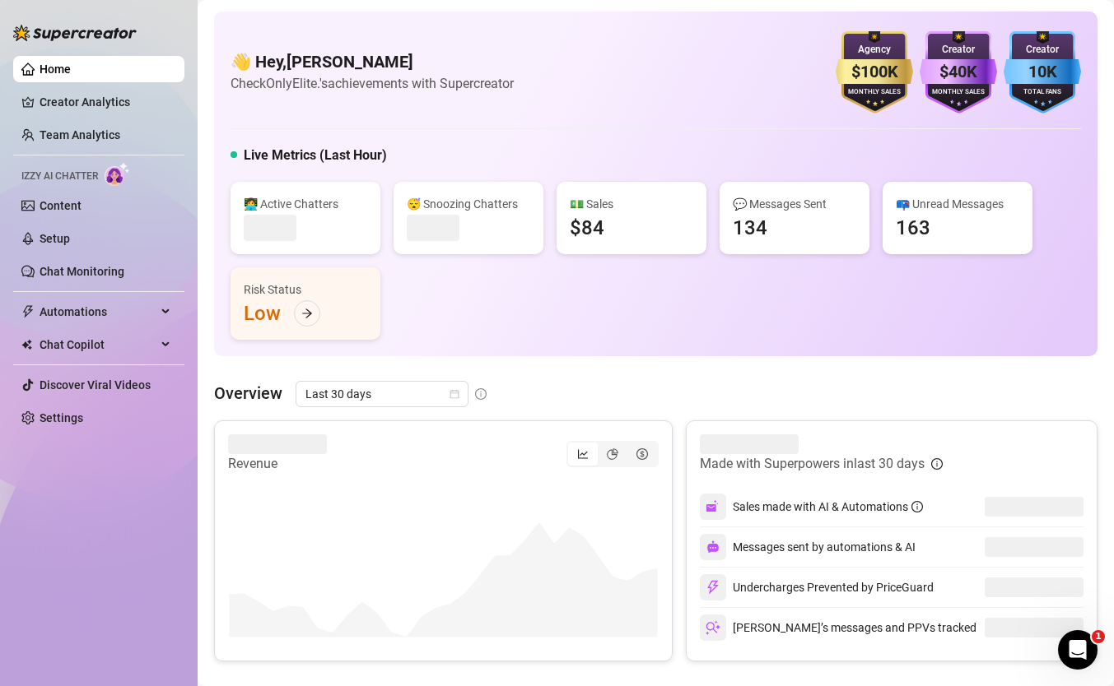
click at [108, 120] on ul "Home Creator Analytics Team Analytics Izzy AI Chatter Content Setup Chat Monito…" at bounding box center [98, 243] width 171 height 389
click at [108, 128] on link "Team Analytics" at bounding box center [80, 134] width 81 height 13
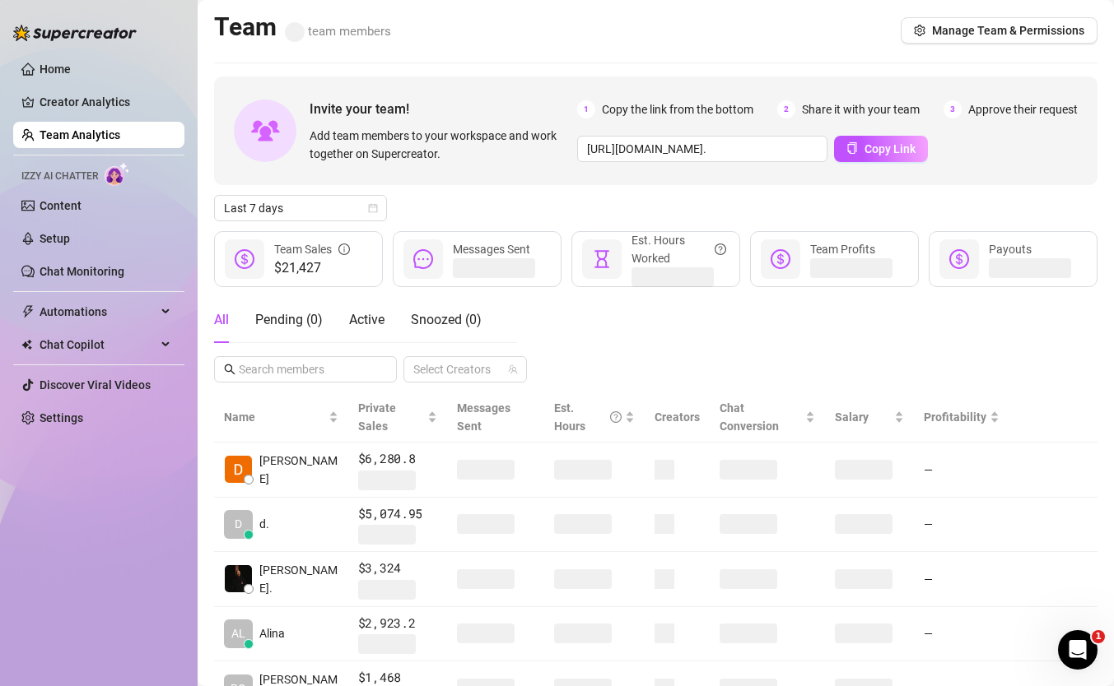
scroll to position [21, 0]
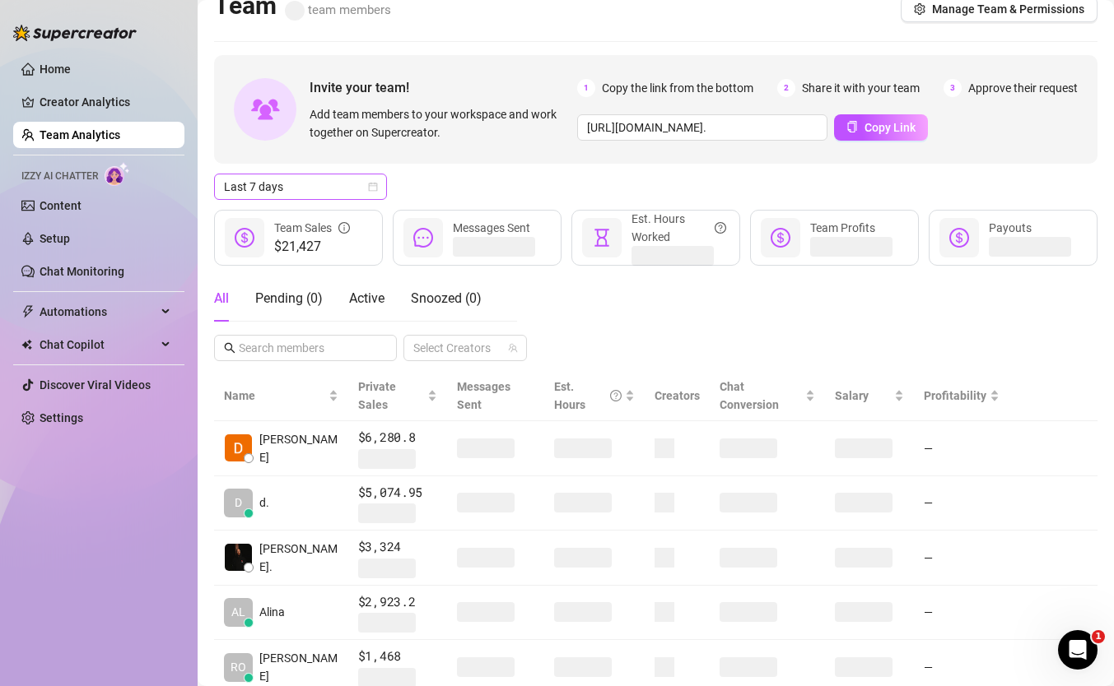
click at [342, 190] on span "Last 7 days" at bounding box center [300, 187] width 153 height 25
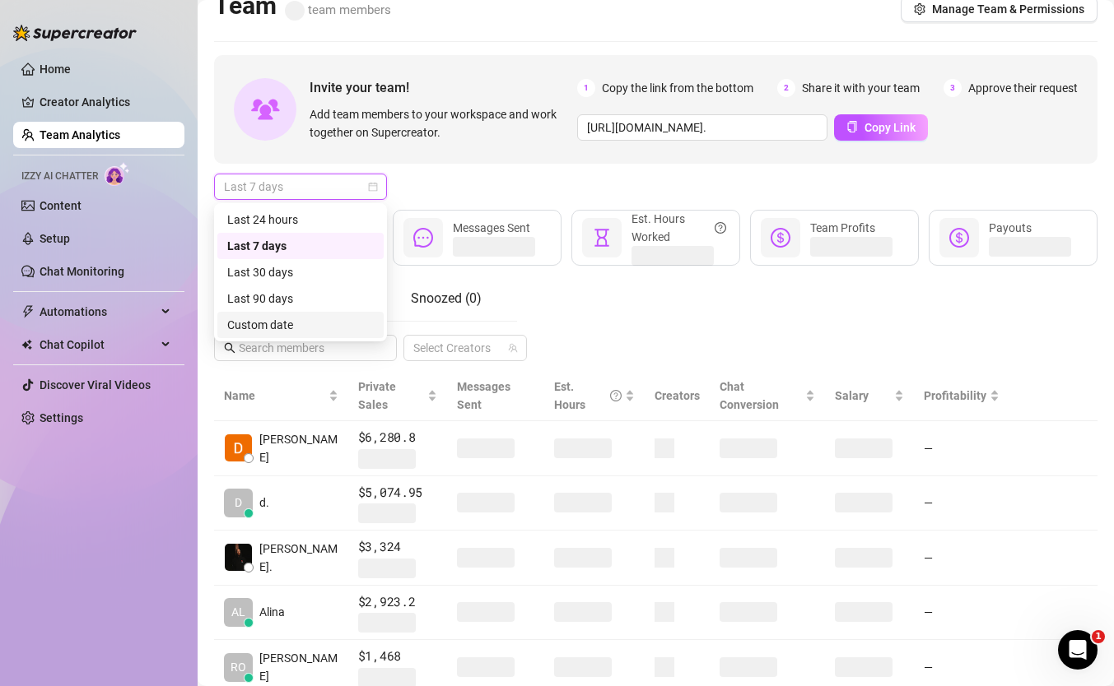
click at [322, 322] on div "Custom date" at bounding box center [300, 325] width 147 height 18
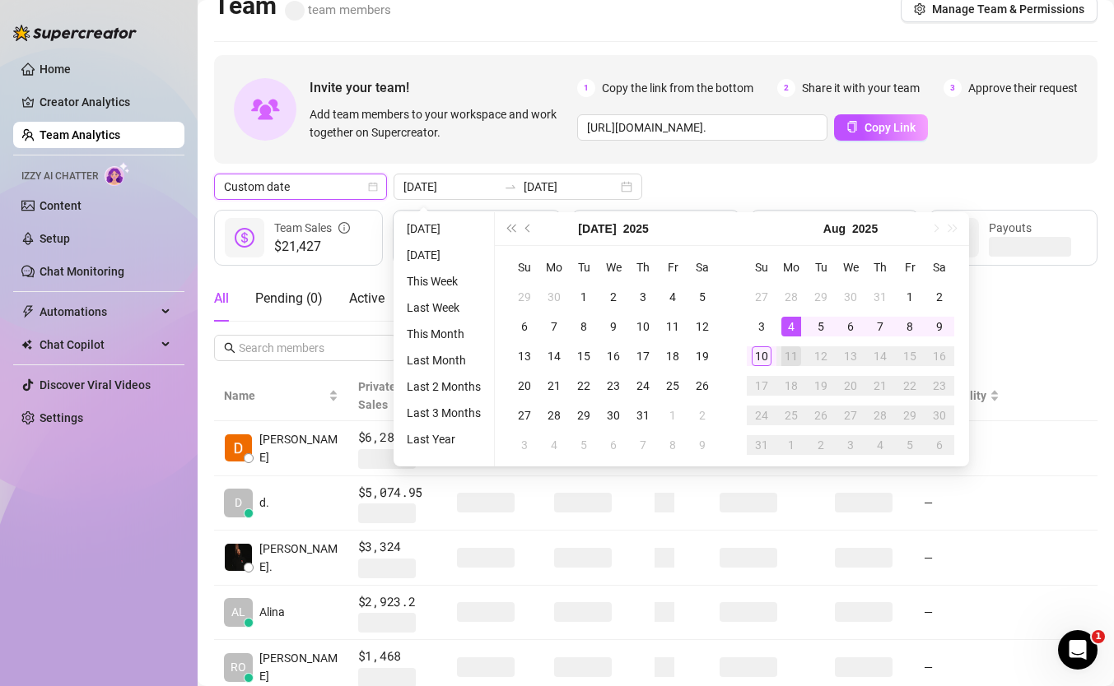
type input "[DATE]"
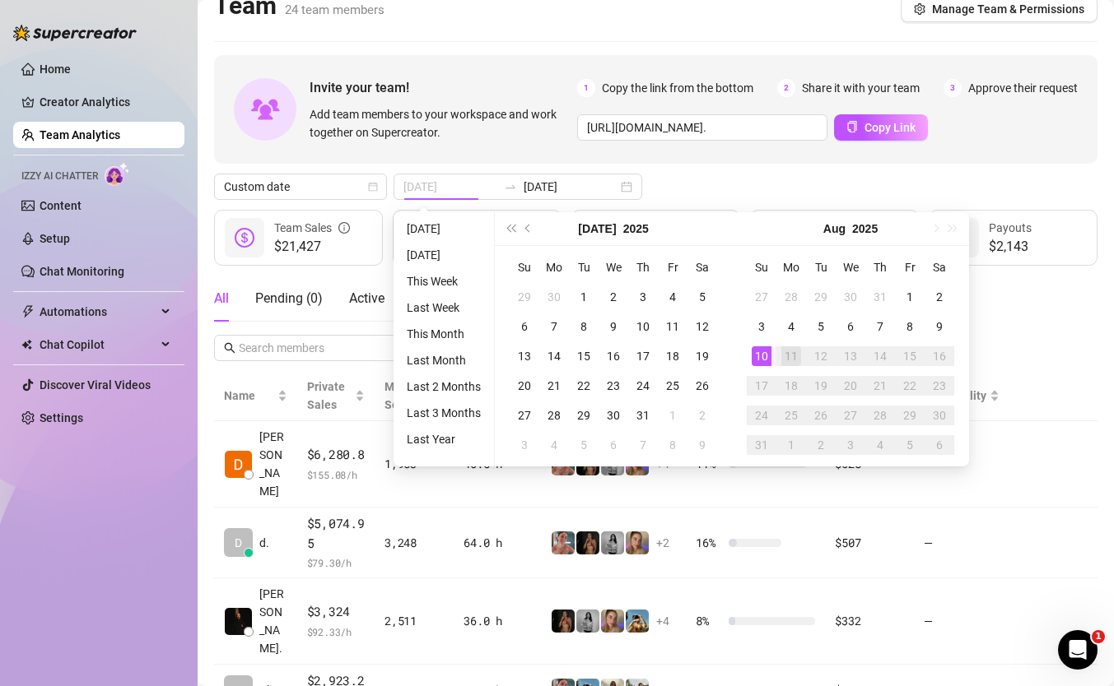
click at [756, 355] on div "10" at bounding box center [762, 357] width 20 height 20
type input "[DATE]"
click at [754, 355] on div "10" at bounding box center [762, 357] width 20 height 20
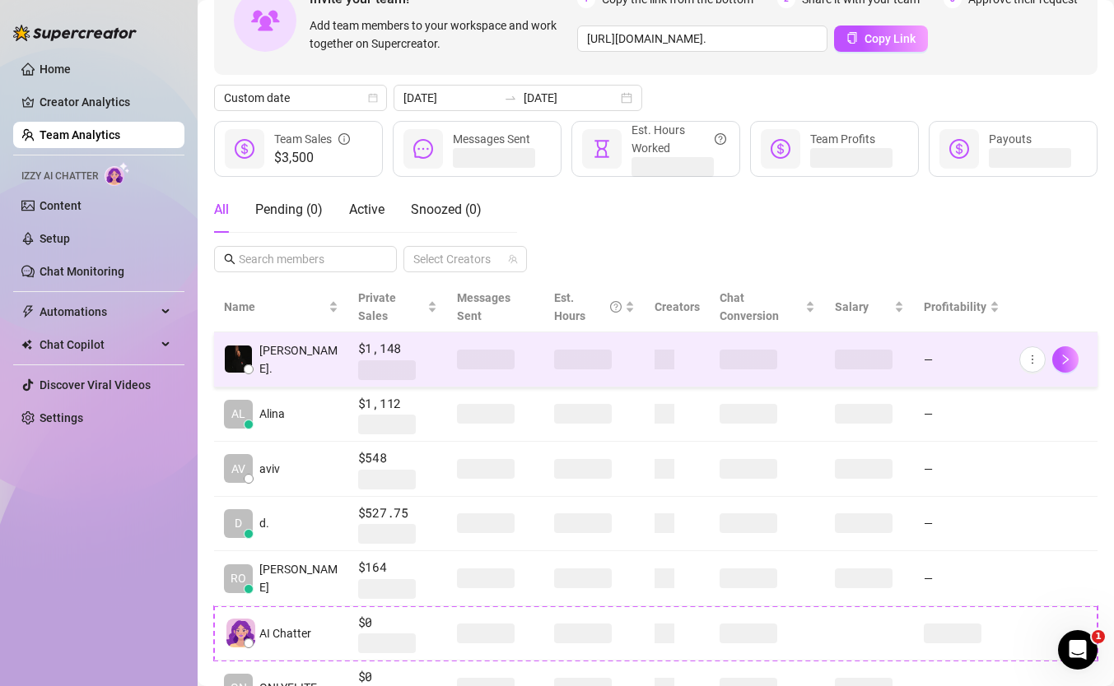
scroll to position [132, 0]
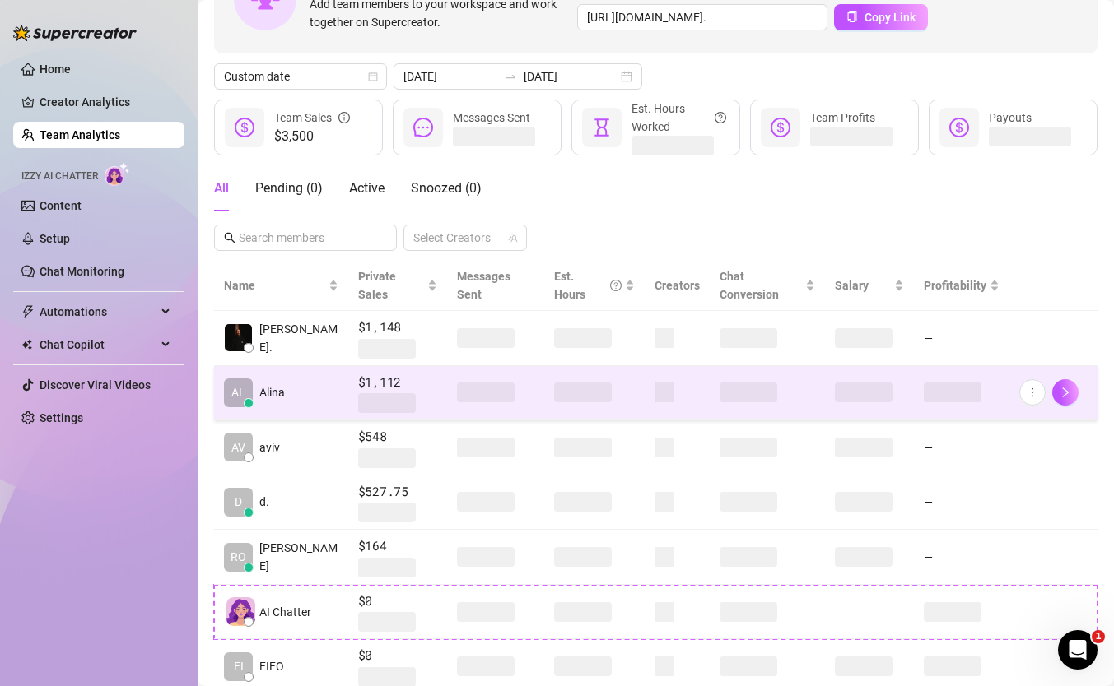
click at [421, 373] on span "$1,112" at bounding box center [397, 383] width 79 height 20
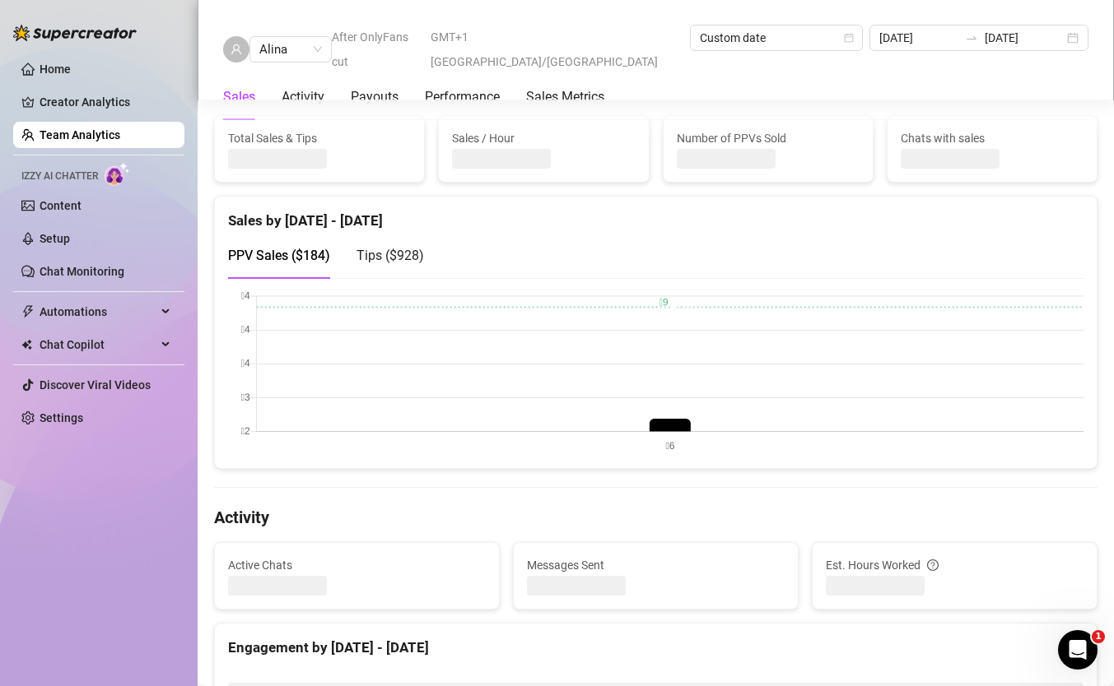
scroll to position [272, 0]
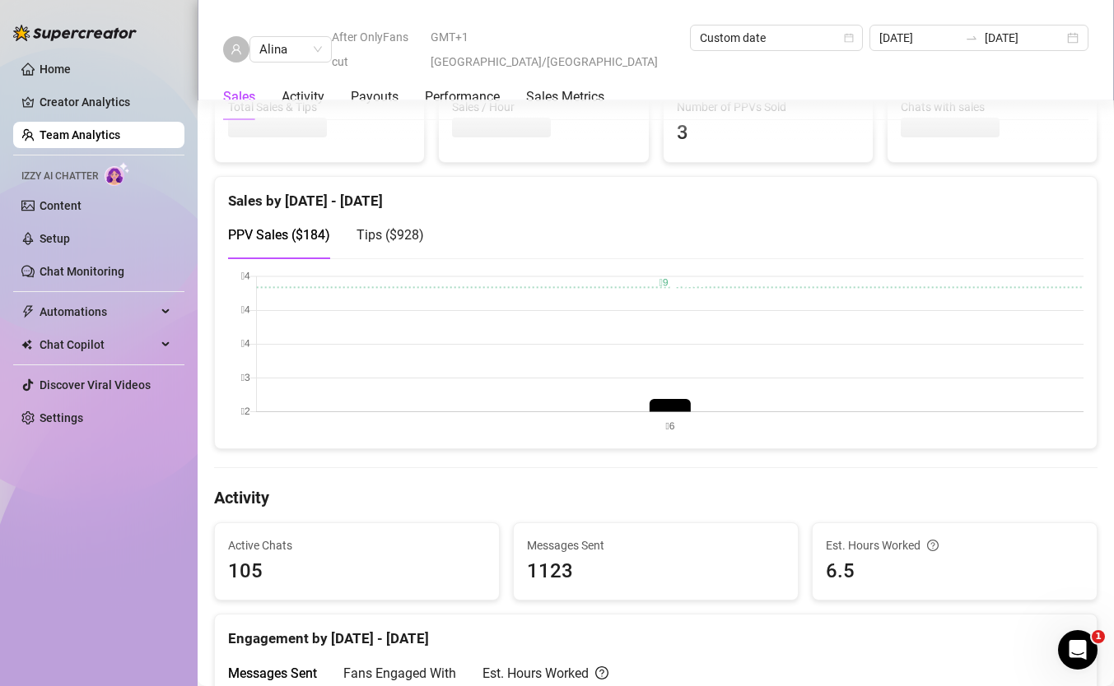
click at [394, 221] on div "Tips ( $928 )" at bounding box center [389, 235] width 67 height 47
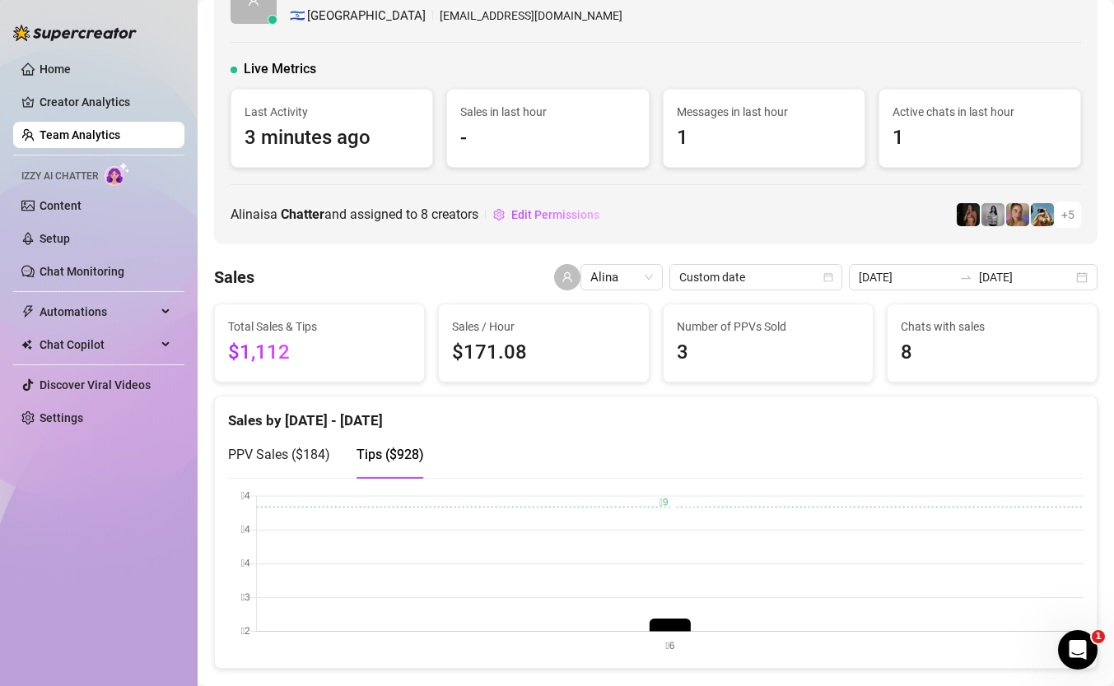
scroll to position [0, 0]
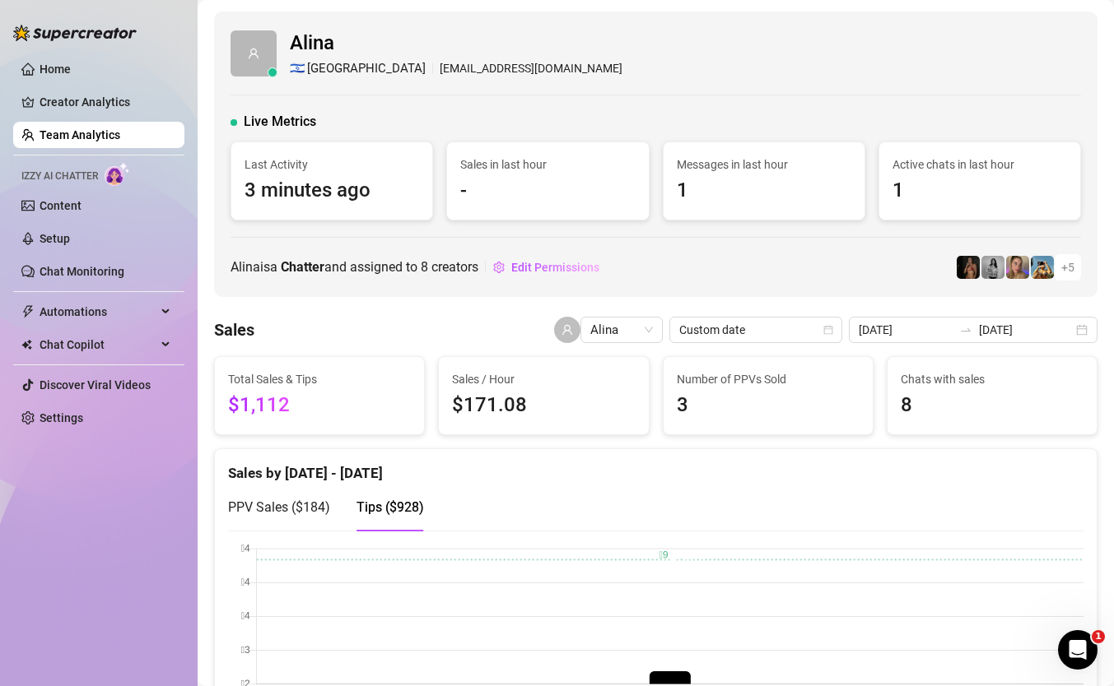
click at [78, 133] on link "Team Analytics" at bounding box center [80, 134] width 81 height 13
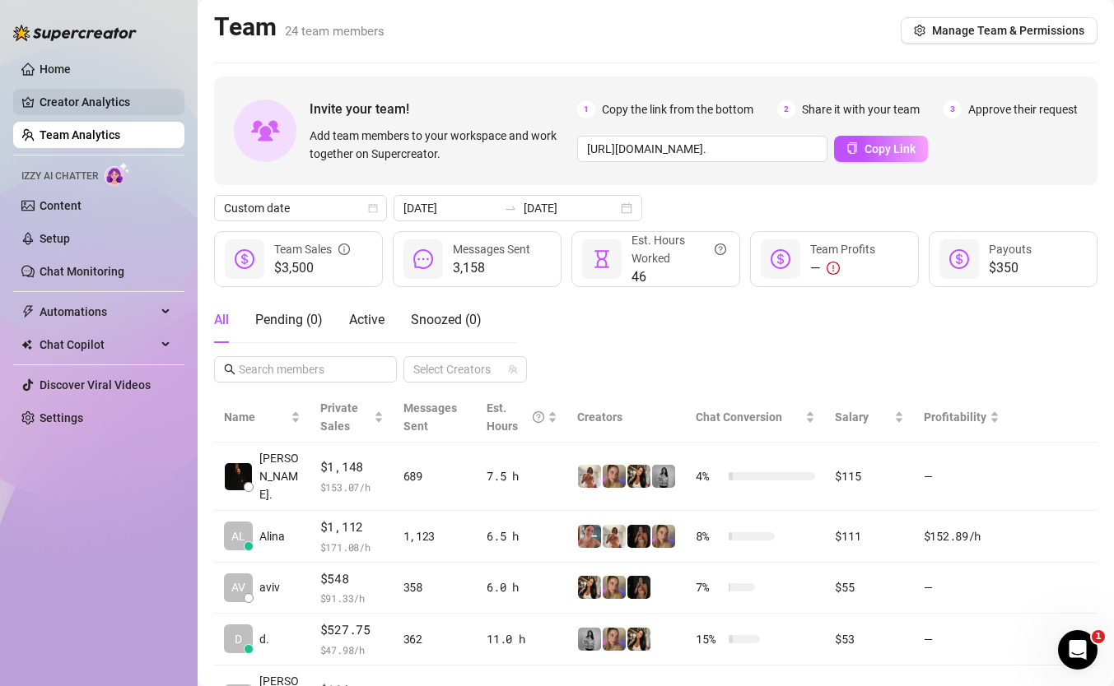
click at [140, 102] on link "Creator Analytics" at bounding box center [106, 102] width 132 height 26
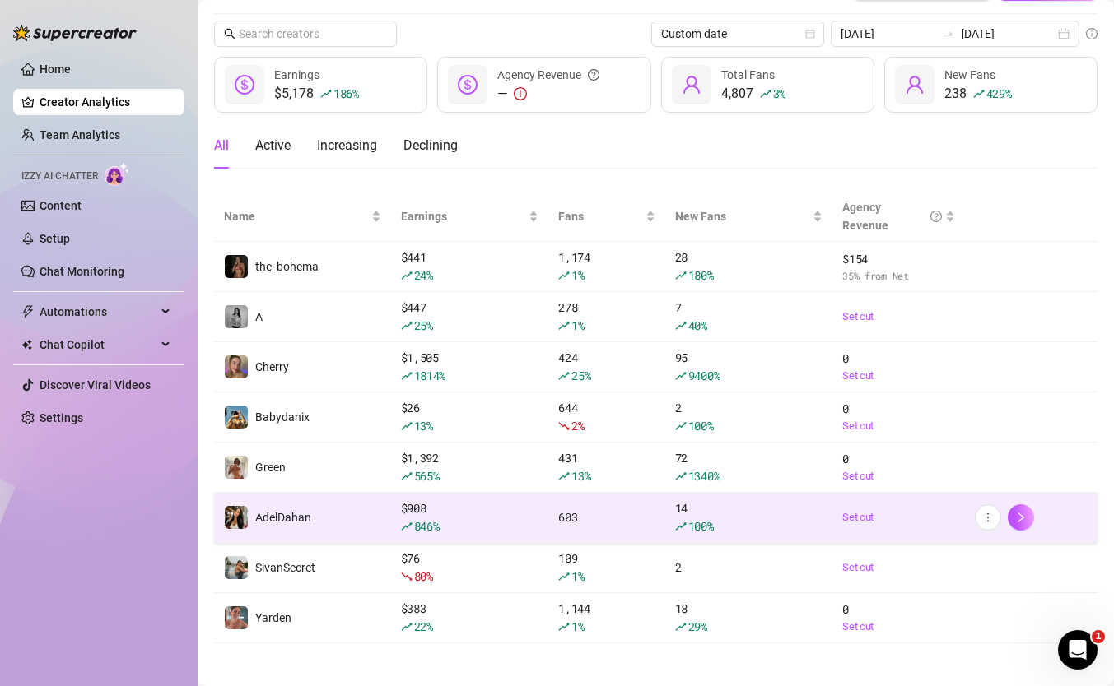
scroll to position [49, 0]
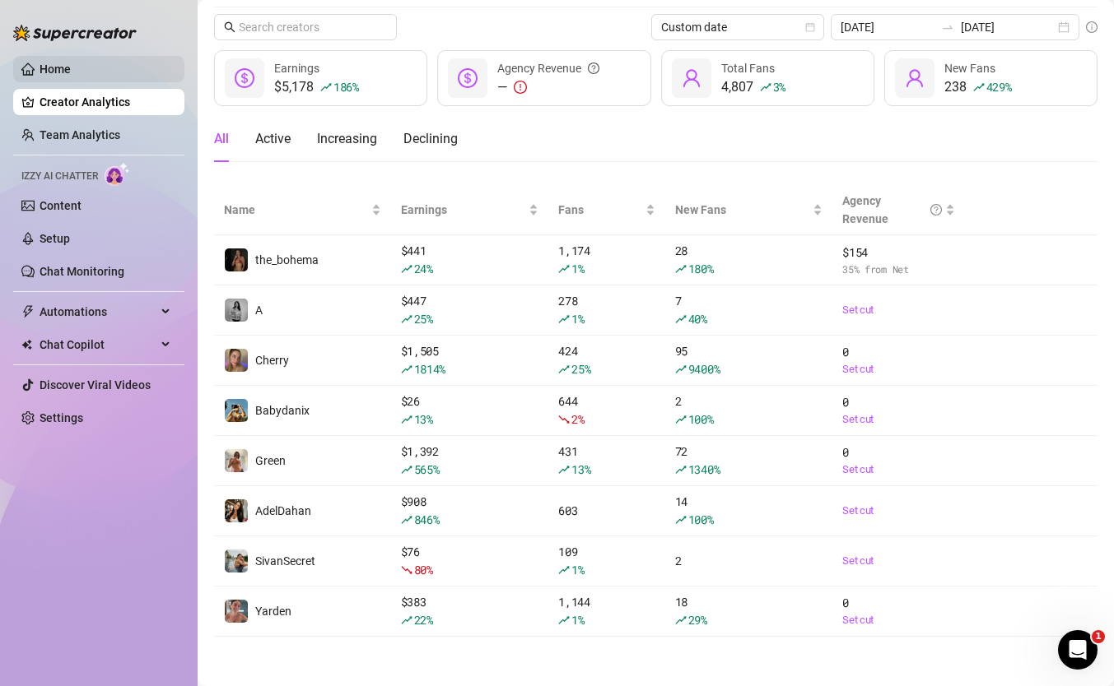
click at [71, 65] on link "Home" at bounding box center [55, 69] width 31 height 13
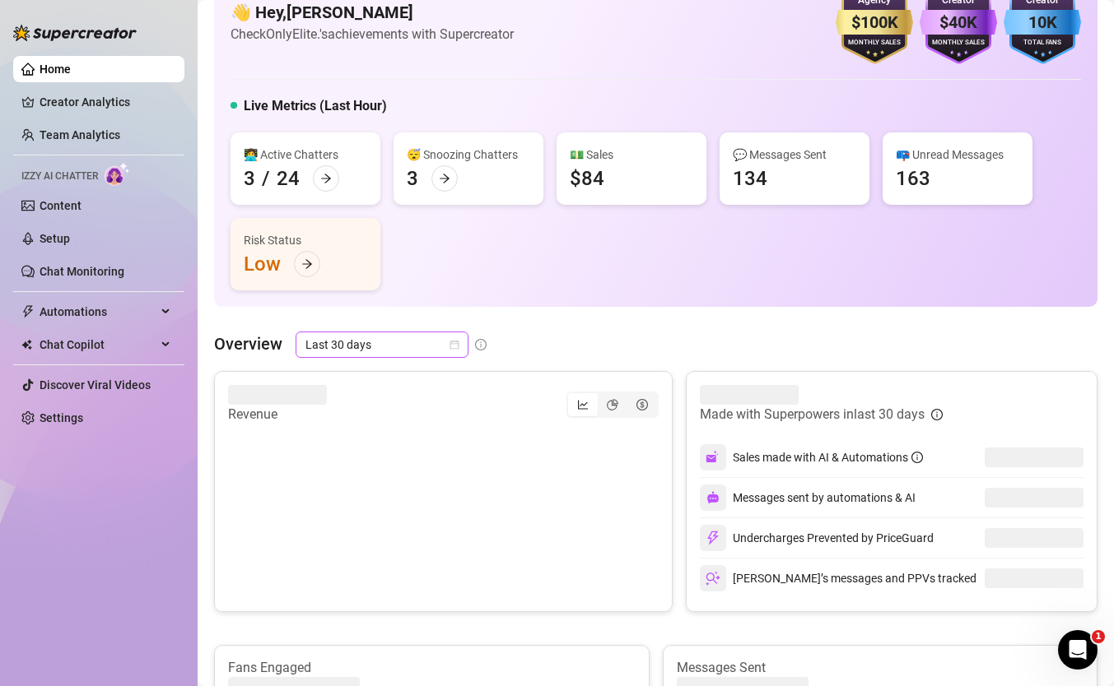
click at [412, 335] on span "Last 30 days" at bounding box center [381, 345] width 153 height 25
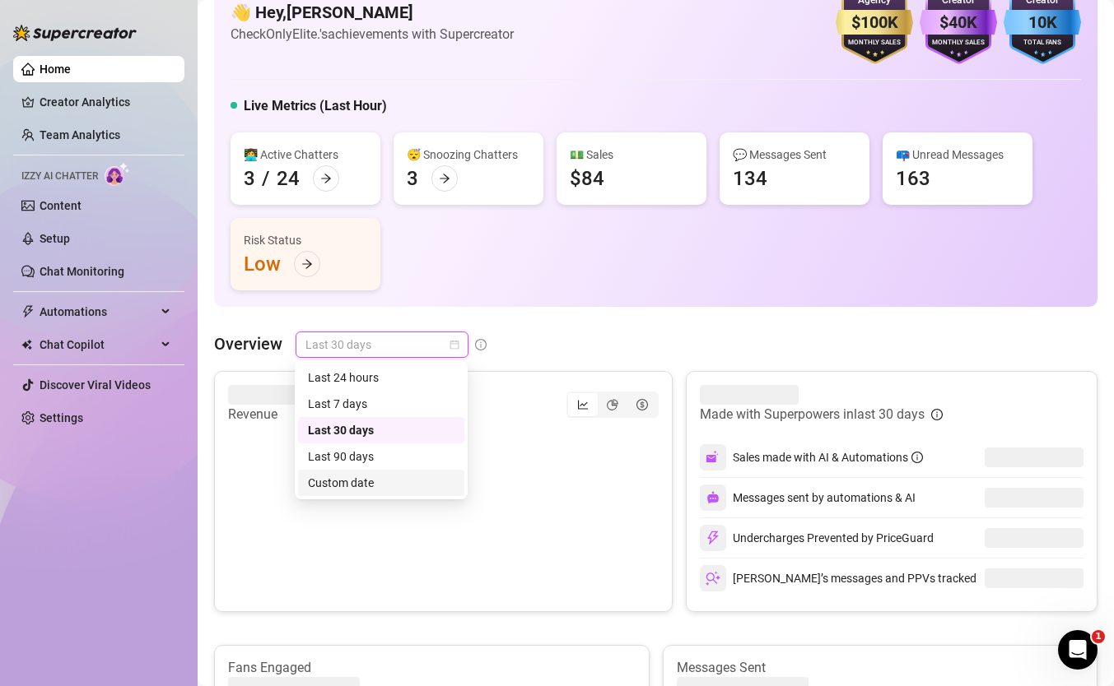
click at [428, 480] on div "Custom date" at bounding box center [381, 483] width 147 height 18
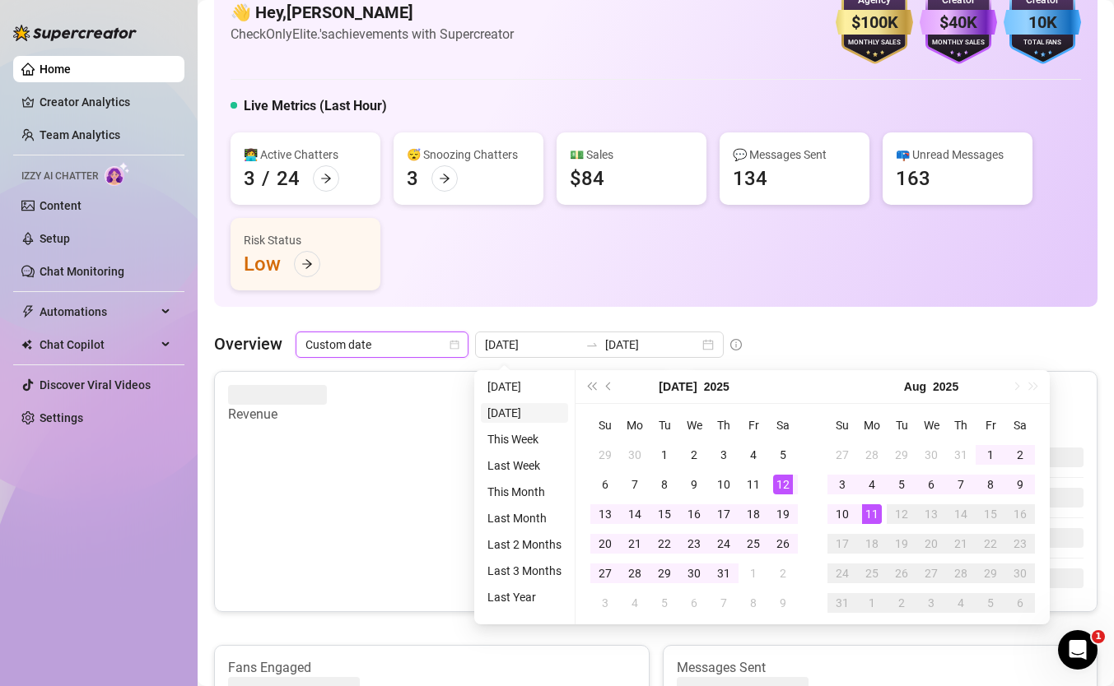
type input "[DATE]"
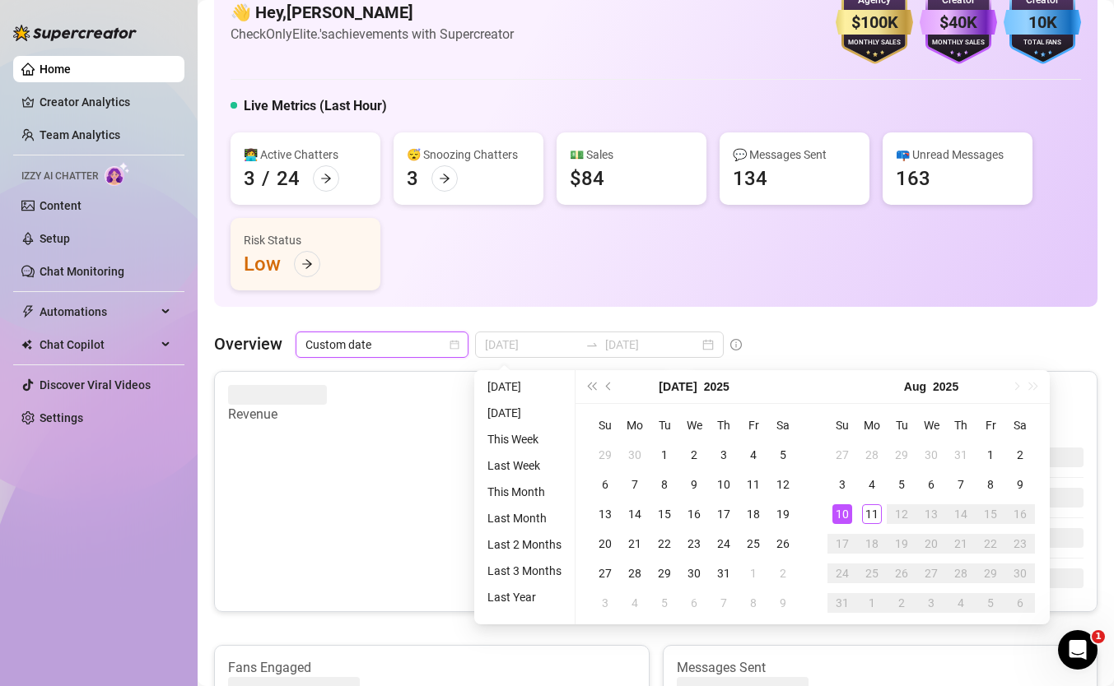
type input "[DATE]"
click at [839, 517] on div "10" at bounding box center [842, 515] width 20 height 20
click at [868, 518] on div "11" at bounding box center [872, 515] width 20 height 20
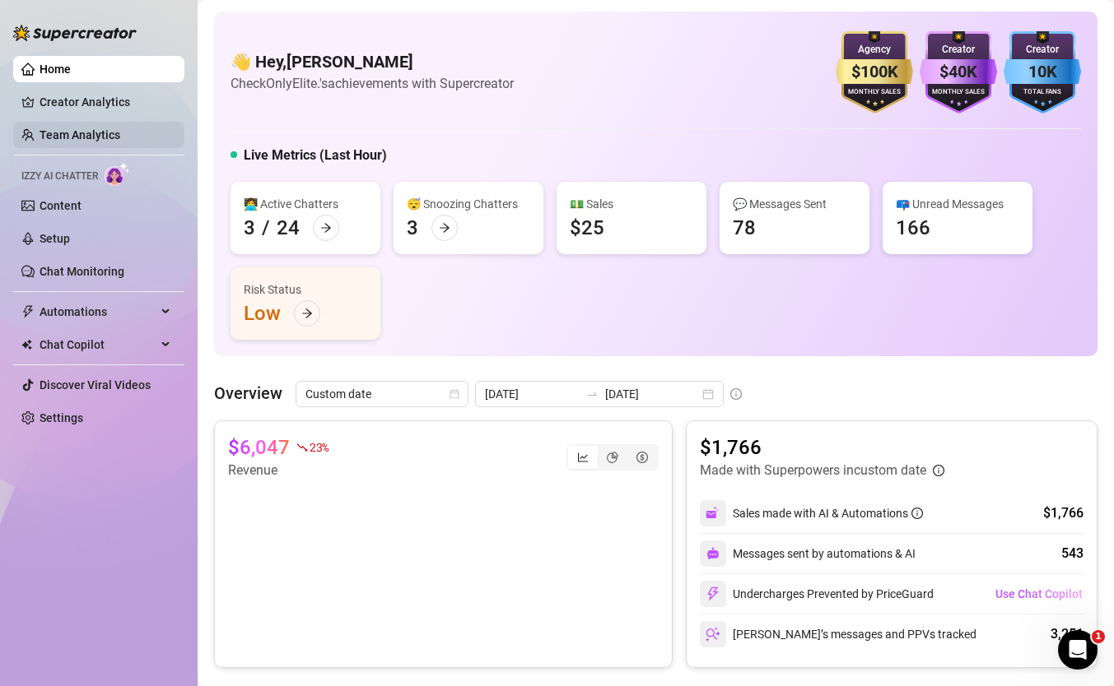
click at [54, 135] on link "Team Analytics" at bounding box center [80, 134] width 81 height 13
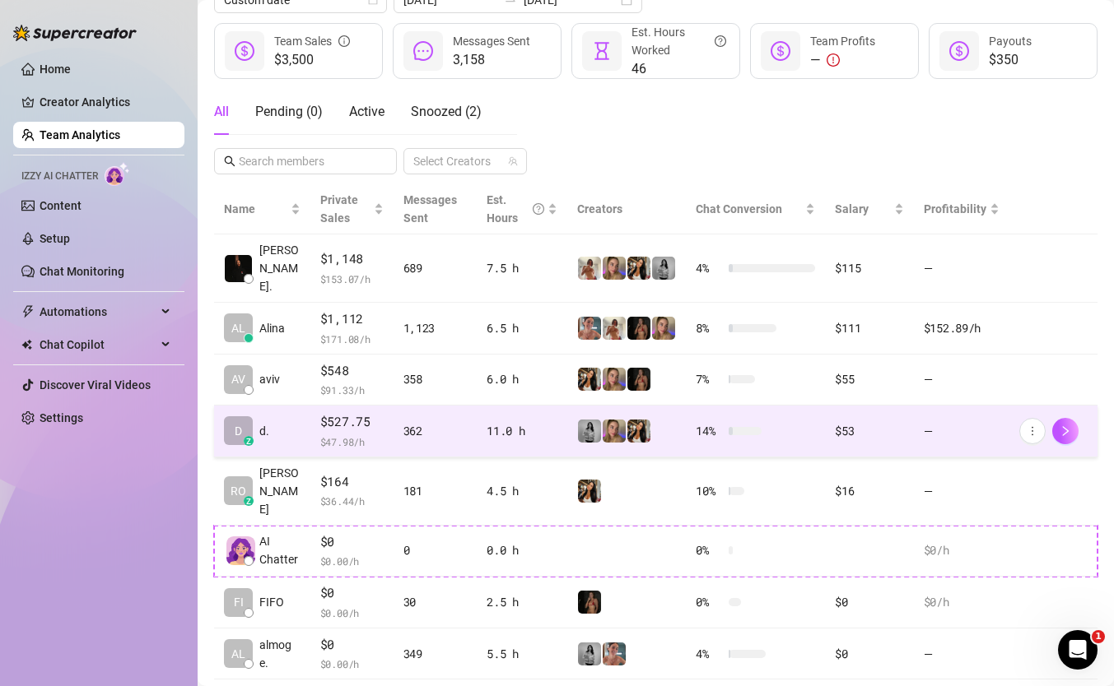
scroll to position [223, 0]
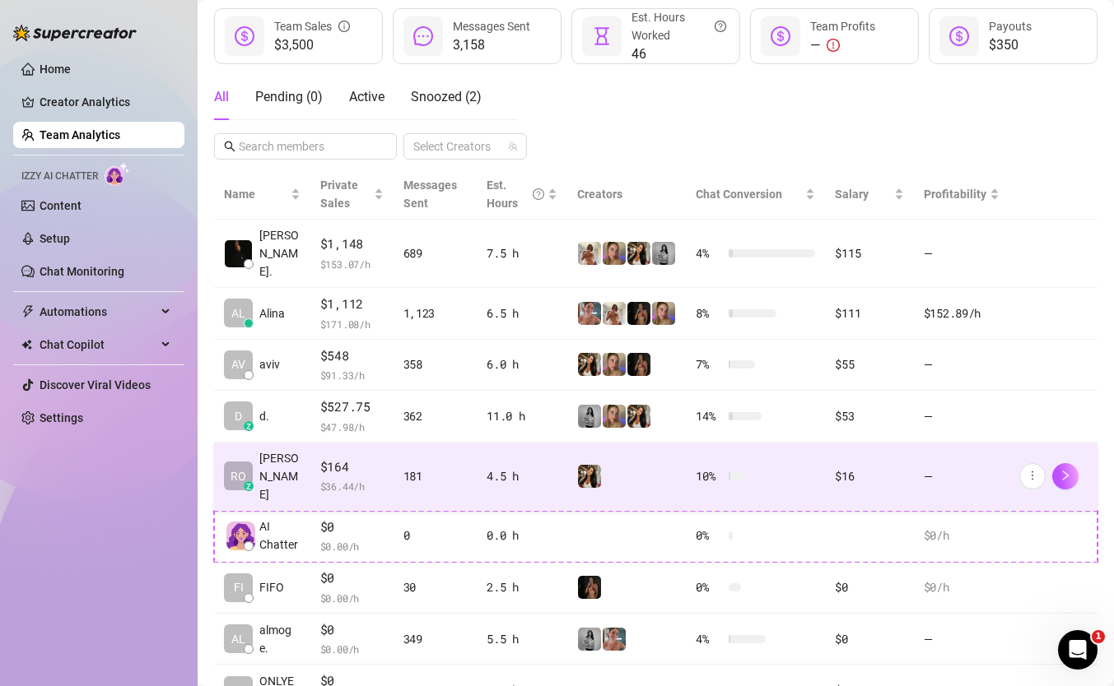
click at [341, 478] on span "$ 36.44 /h" at bounding box center [351, 486] width 63 height 16
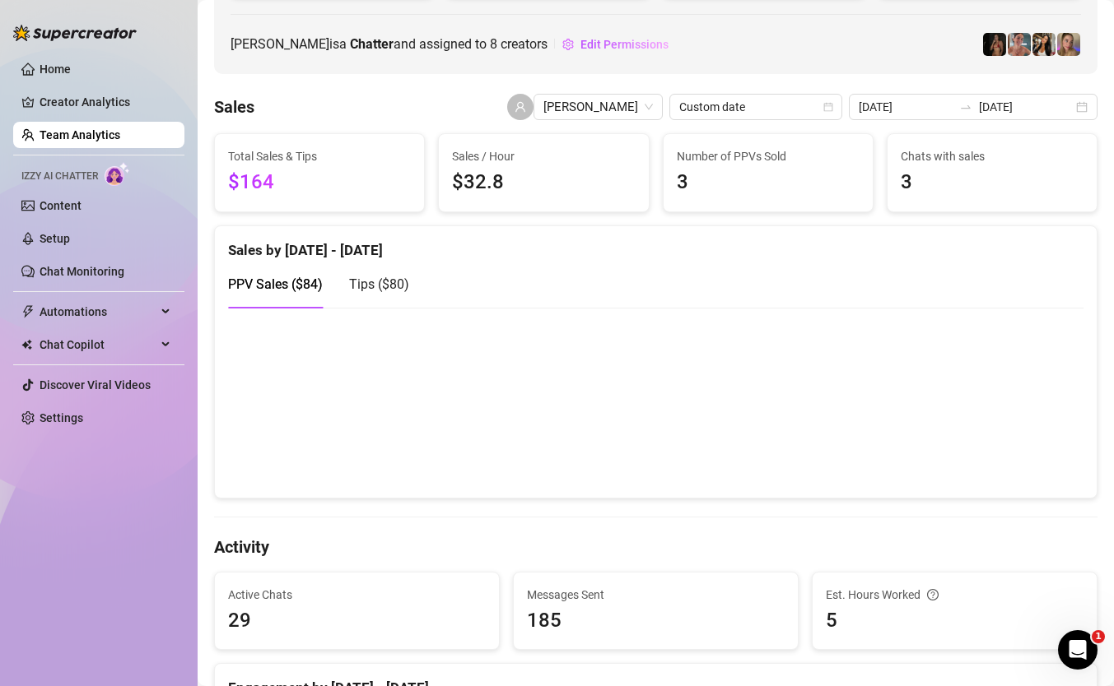
click at [393, 272] on div "Tips ( $80 )" at bounding box center [379, 284] width 60 height 47
click at [266, 272] on div "PPV Sales ( $84 )" at bounding box center [275, 284] width 95 height 47
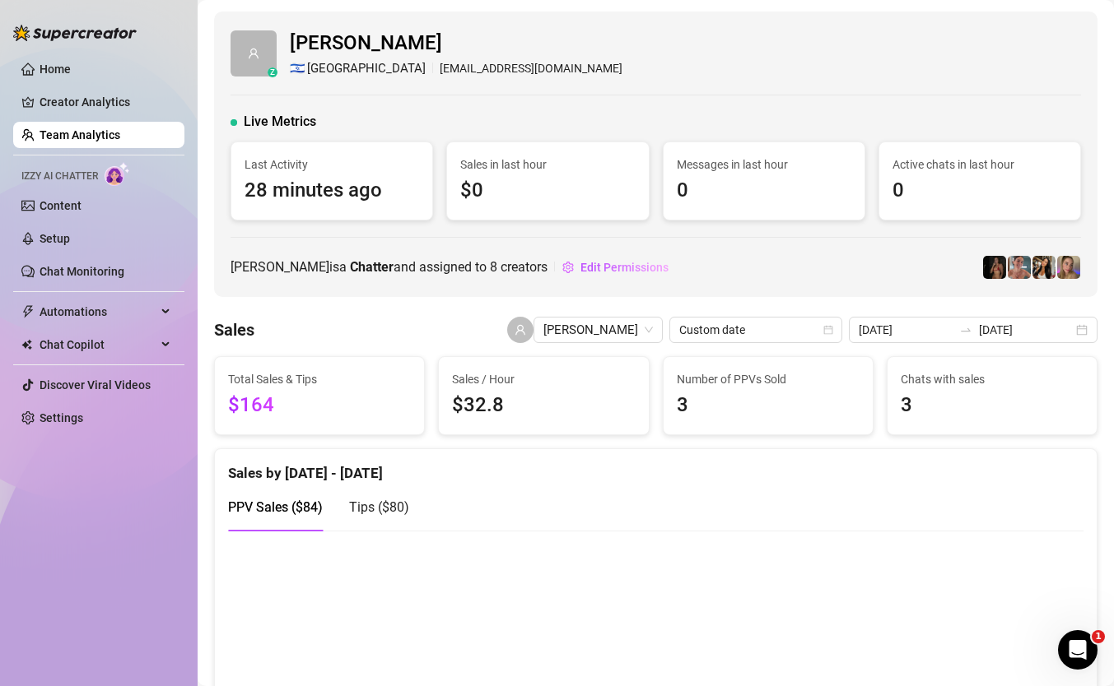
click at [82, 52] on ul "Home Creator Analytics Team Analytics Izzy AI Chatter Content Setup Chat Monito…" at bounding box center [98, 243] width 171 height 389
click at [71, 67] on link "Home" at bounding box center [55, 69] width 31 height 13
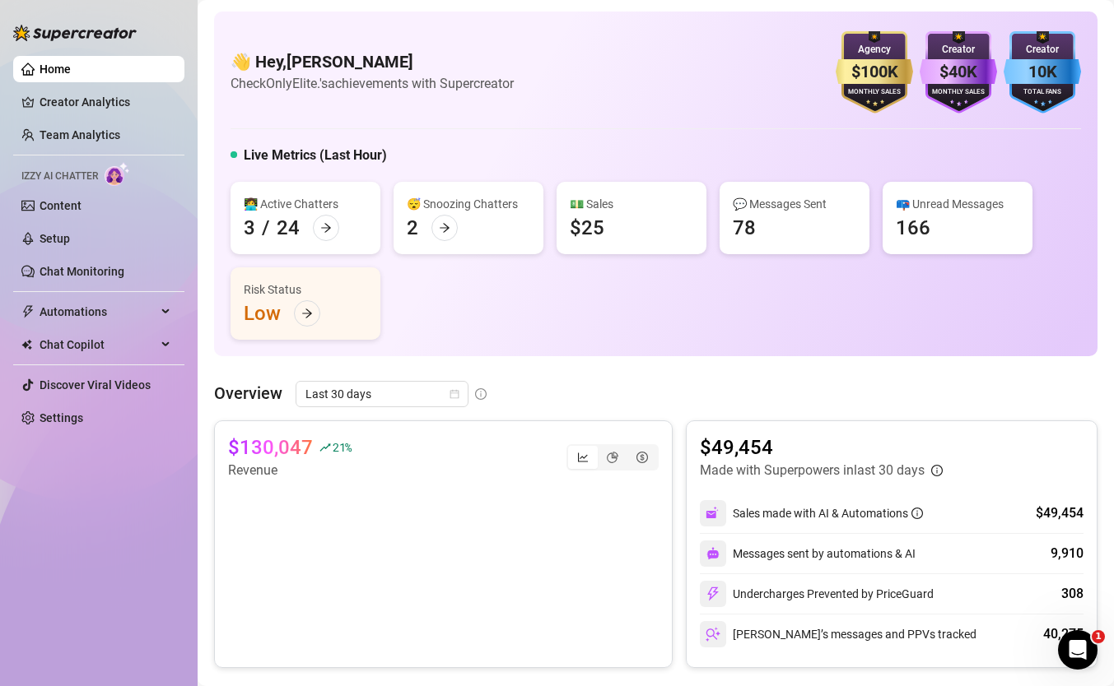
click at [108, 117] on ul "Home Creator Analytics Team Analytics Izzy AI Chatter Content Setup Chat Monito…" at bounding box center [98, 243] width 171 height 389
click at [108, 130] on link "Team Analytics" at bounding box center [80, 134] width 81 height 13
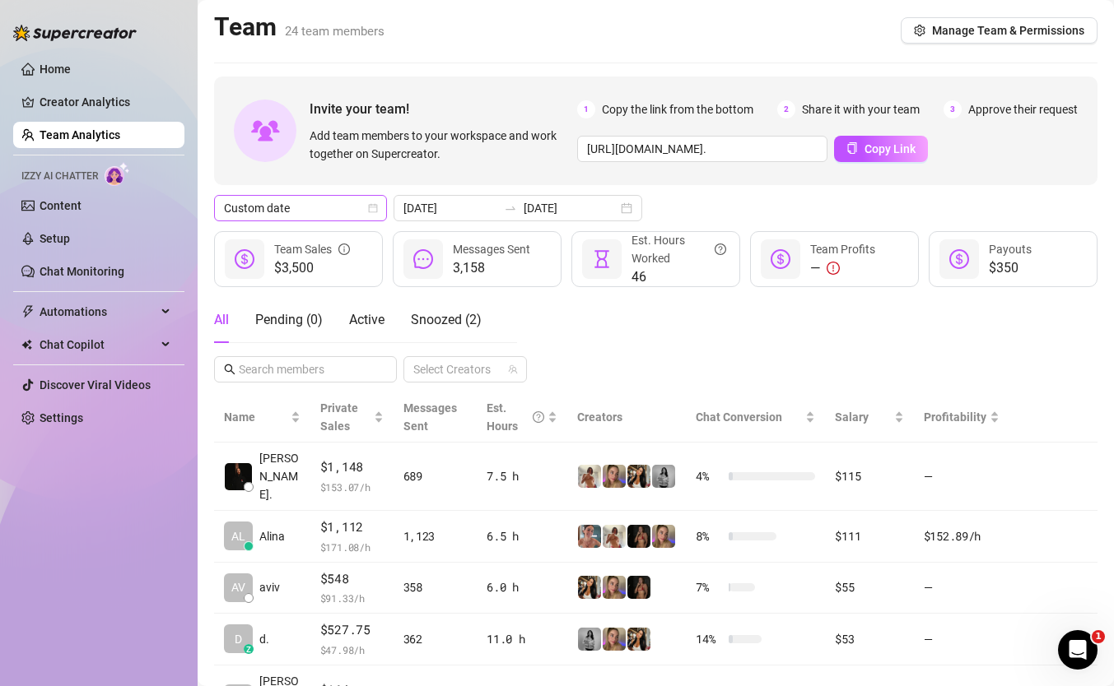
click at [361, 207] on span "Custom date" at bounding box center [300, 208] width 153 height 25
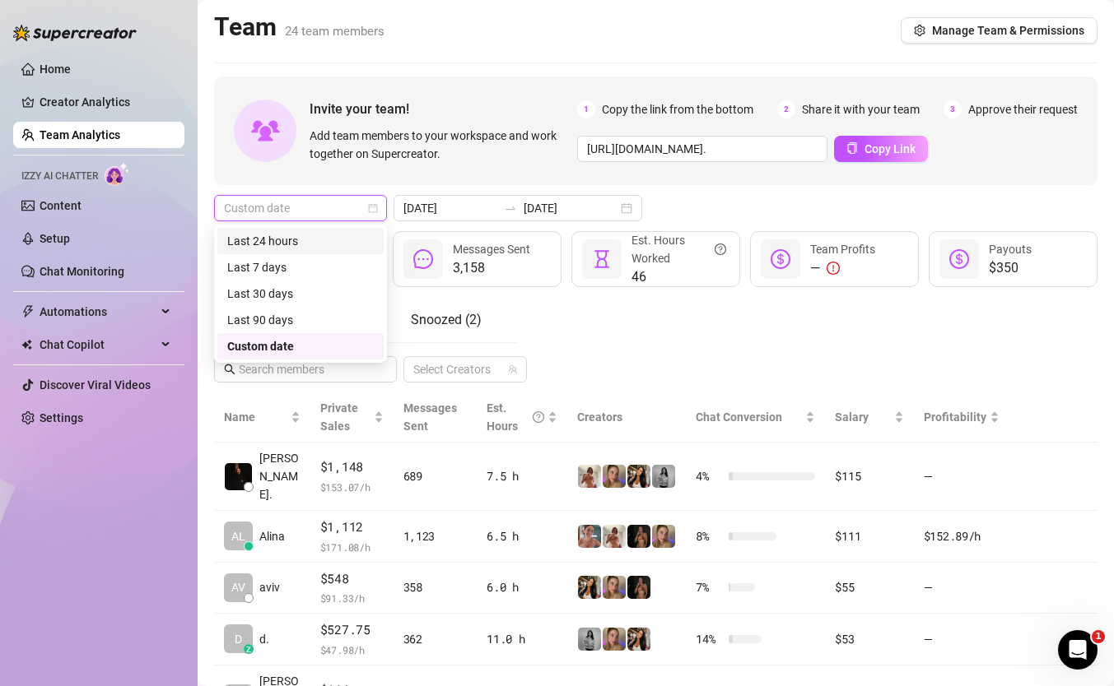
click at [358, 239] on div "Last 24 hours" at bounding box center [300, 241] width 147 height 18
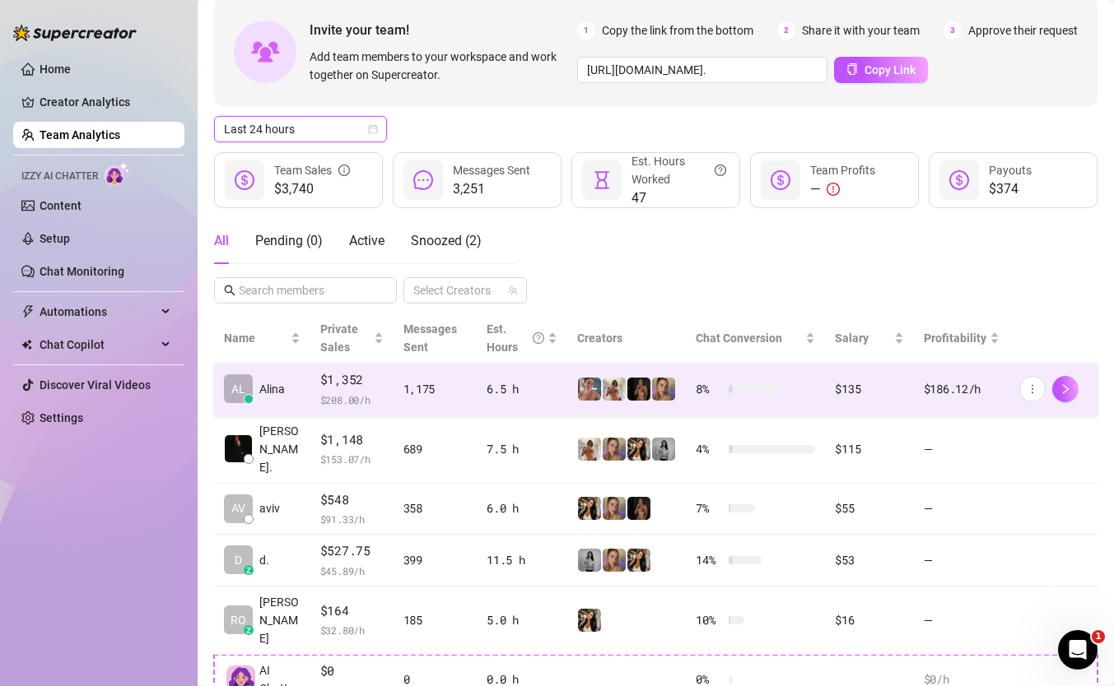
scroll to position [72, 0]
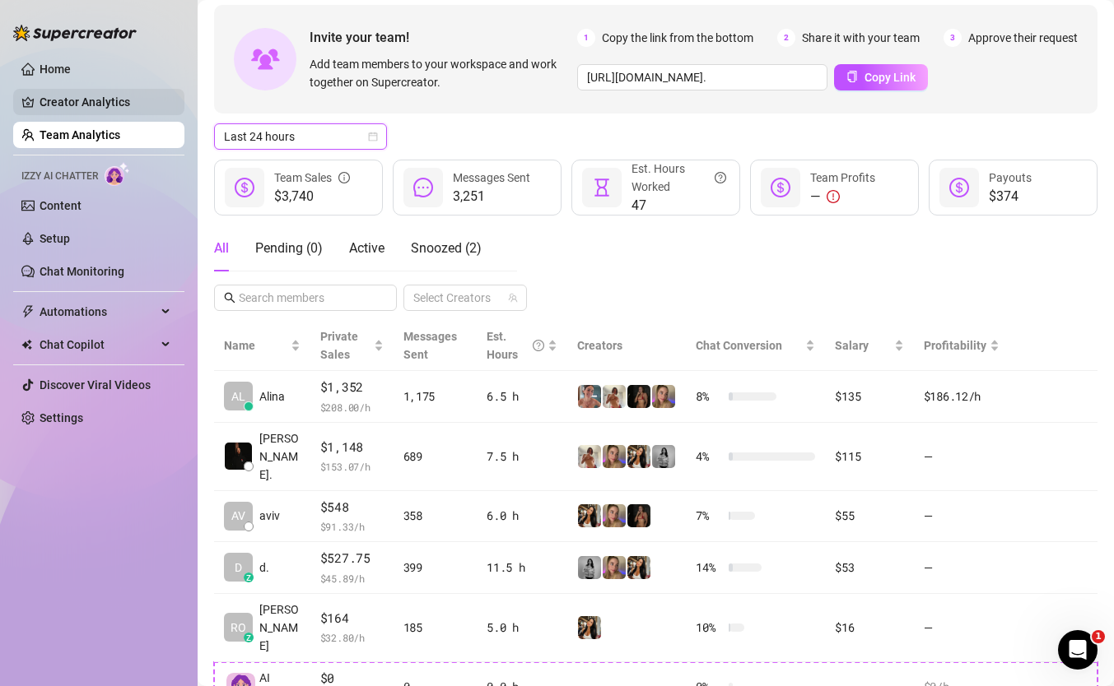
click at [120, 100] on link "Creator Analytics" at bounding box center [106, 102] width 132 height 26
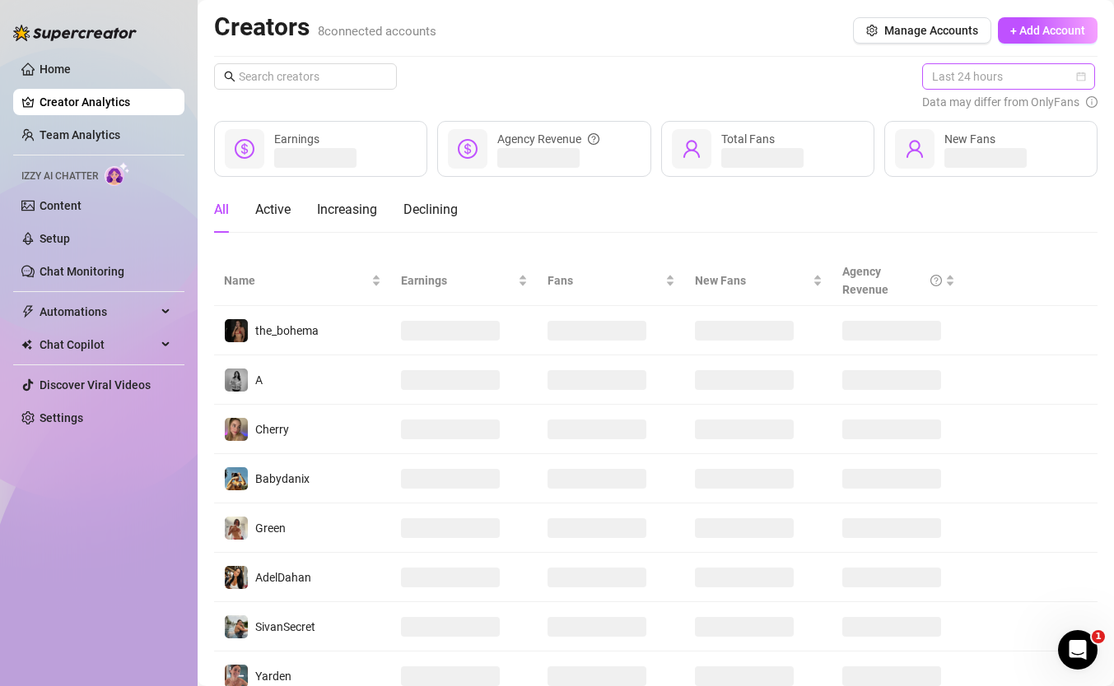
click at [980, 82] on span "Last 24 hours" at bounding box center [1008, 76] width 153 height 25
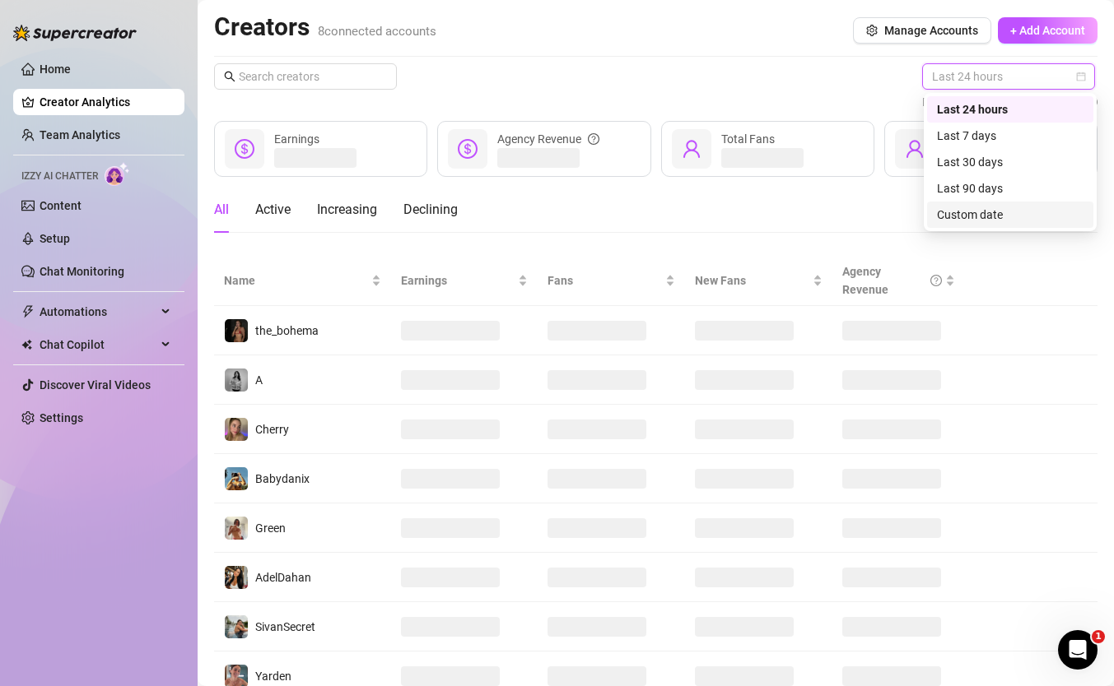
click at [981, 217] on div "Custom date" at bounding box center [1010, 215] width 147 height 18
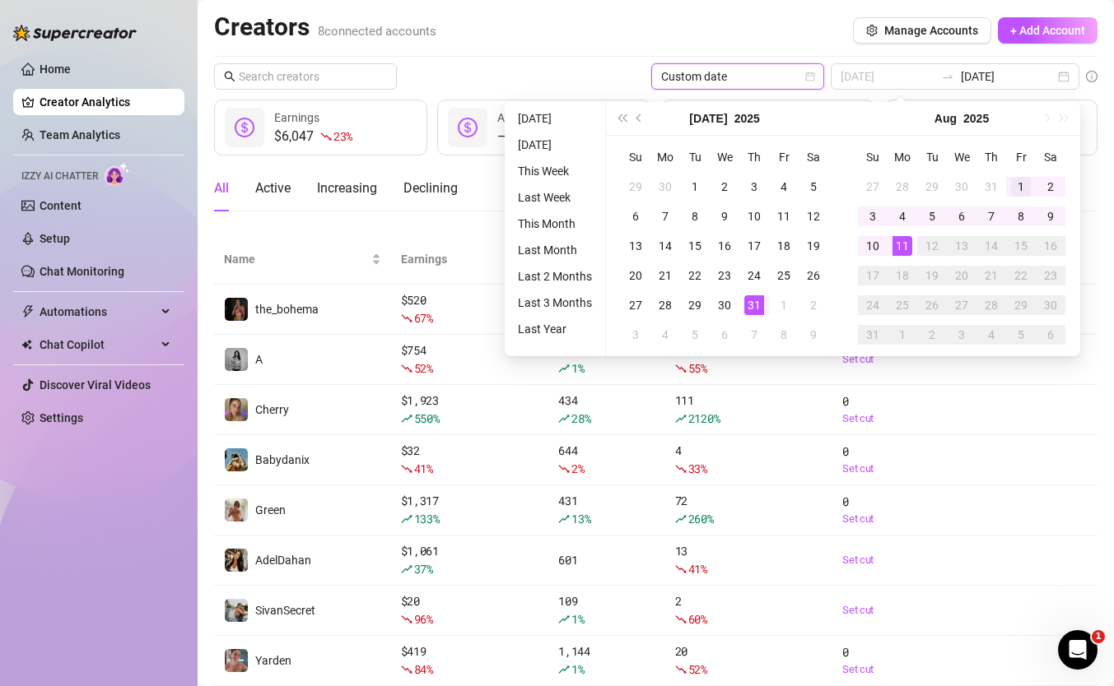
type input "[DATE]"
click at [1024, 179] on div "1" at bounding box center [1021, 187] width 20 height 20
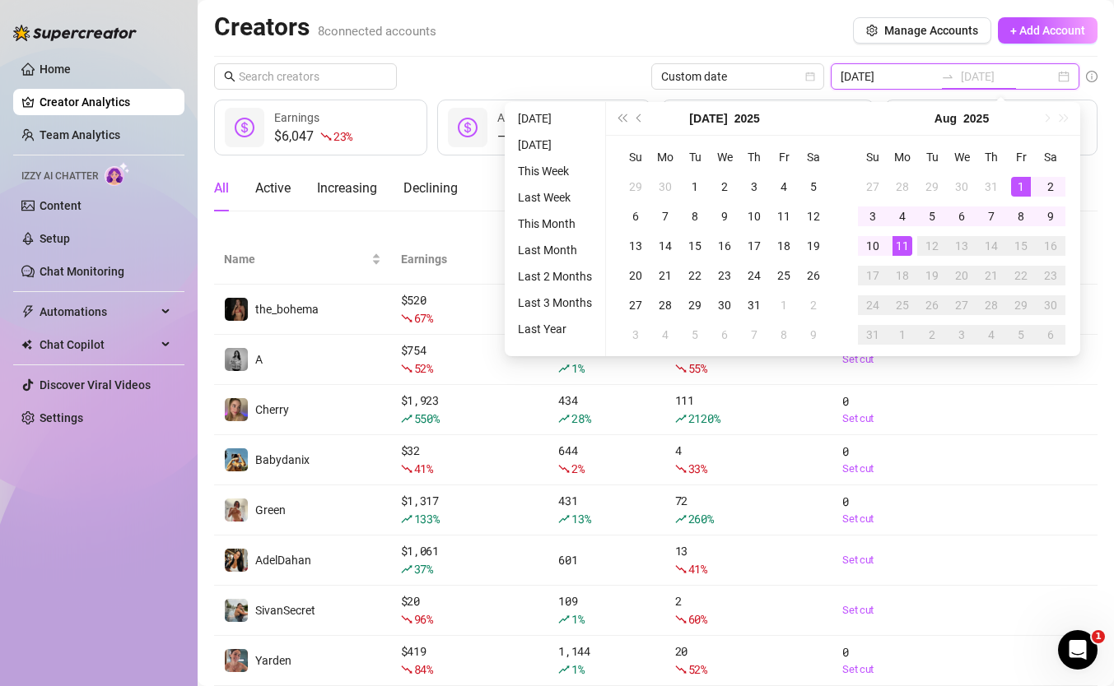
type input "[DATE]"
click at [905, 244] on div "11" at bounding box center [902, 246] width 20 height 20
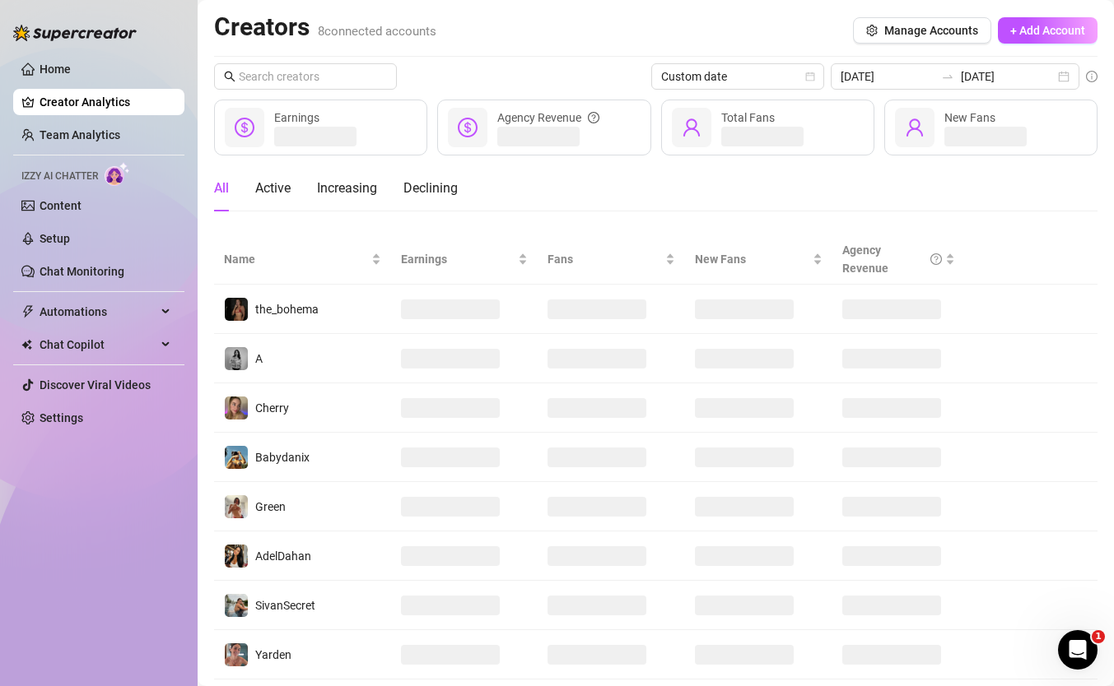
click at [1069, 202] on div "All Active Increasing Declining" at bounding box center [655, 188] width 883 height 46
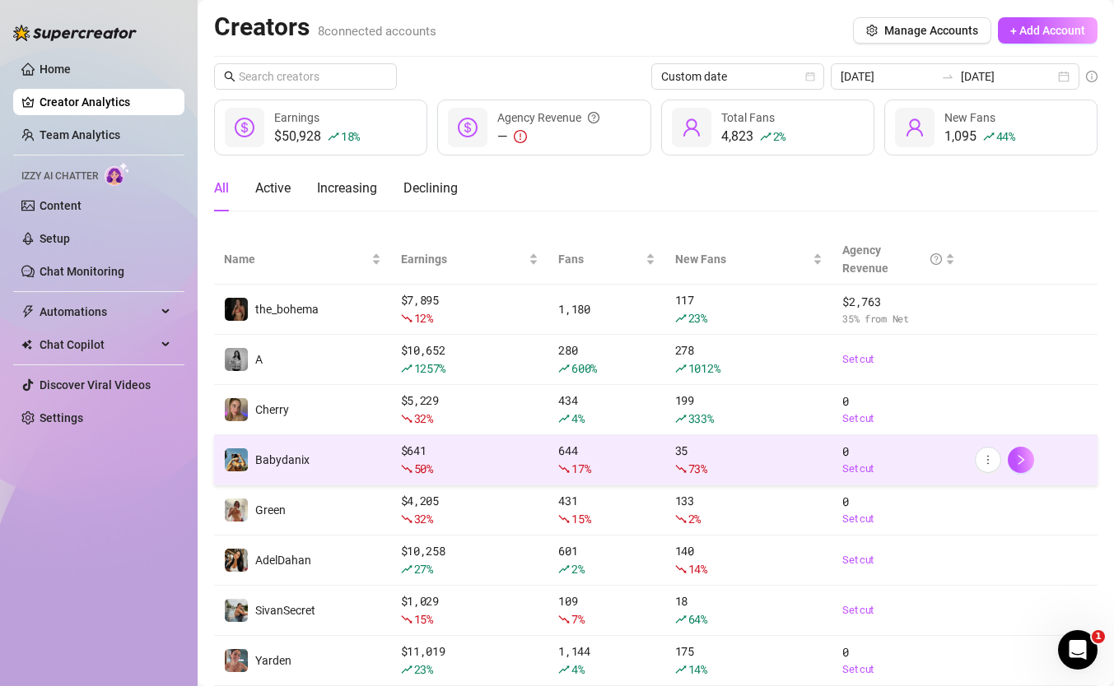
scroll to position [49, 0]
